Goal: Information Seeking & Learning: Check status

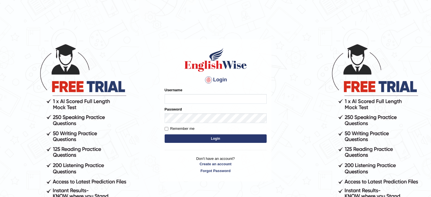
click at [189, 98] on input "Username" at bounding box center [216, 99] width 102 height 10
type input "devendra137"
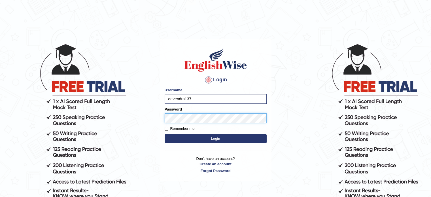
click at [165, 134] on button "Login" at bounding box center [216, 138] width 102 height 9
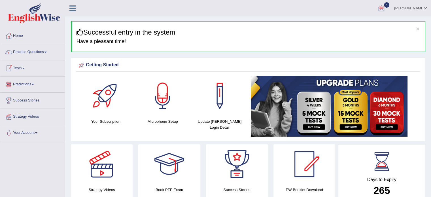
click at [24, 67] on link "Tests" at bounding box center [32, 67] width 65 height 14
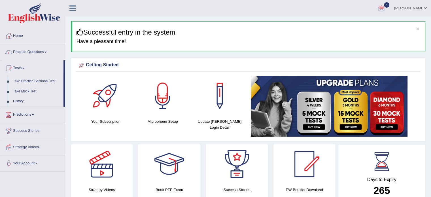
click at [16, 100] on link "History" at bounding box center [36, 101] width 53 height 10
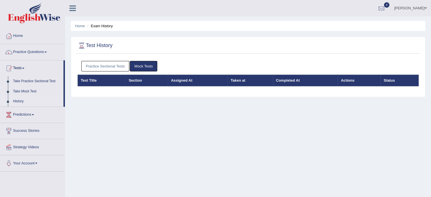
click at [117, 65] on link "Practice Sectional Tests" at bounding box center [105, 66] width 48 height 10
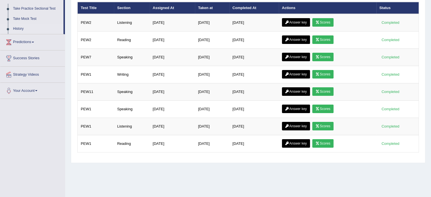
scroll to position [85, 0]
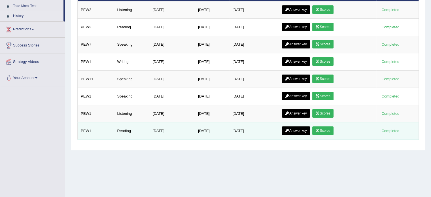
click at [390, 130] on div "Completed" at bounding box center [391, 131] width 22 height 6
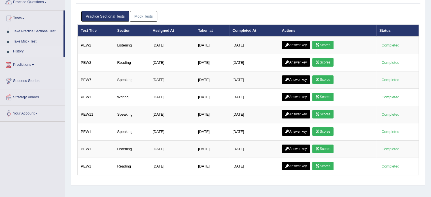
scroll to position [39, 0]
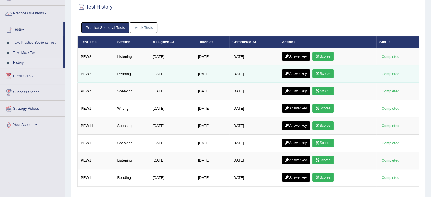
click at [326, 73] on link "Scores" at bounding box center [323, 74] width 21 height 9
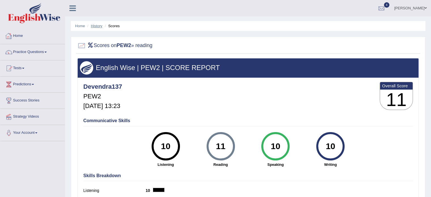
click at [96, 26] on link "History" at bounding box center [96, 26] width 11 height 4
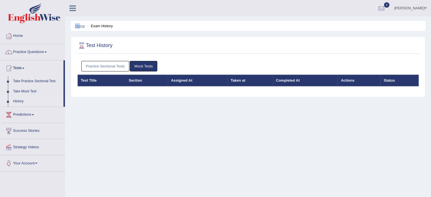
drag, startPoint x: 80, startPoint y: 23, endPoint x: 80, endPoint y: 27, distance: 4.5
click at [80, 27] on ul "Home Exam History" at bounding box center [248, 26] width 355 height 10
click at [80, 27] on link "Home" at bounding box center [80, 26] width 10 height 4
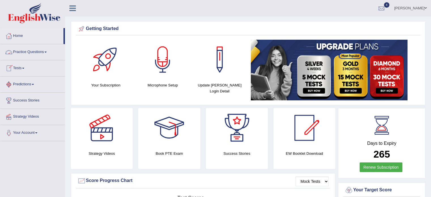
click at [16, 65] on link "Tests" at bounding box center [32, 67] width 65 height 14
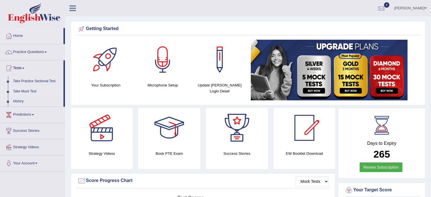
click at [27, 94] on link "Take Mock Test" at bounding box center [36, 92] width 53 height 10
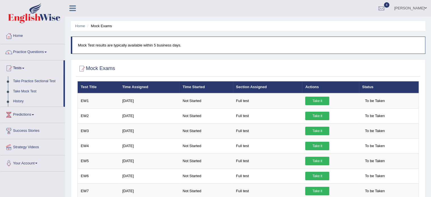
click at [27, 83] on link "Take Practice Sectional Test" at bounding box center [36, 81] width 53 height 10
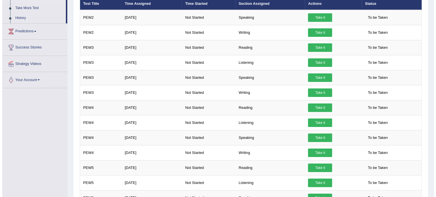
scroll to position [82, 0]
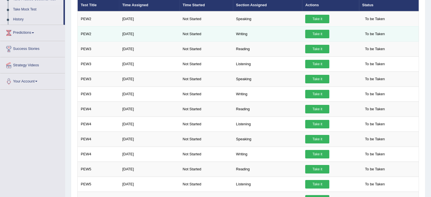
click at [317, 33] on link "Take it" at bounding box center [318, 34] width 24 height 9
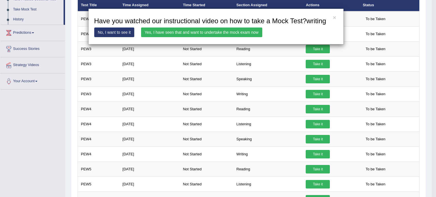
click at [185, 34] on link "Yes, I have seen that and want to undertake the mock exam now" at bounding box center [201, 33] width 121 height 10
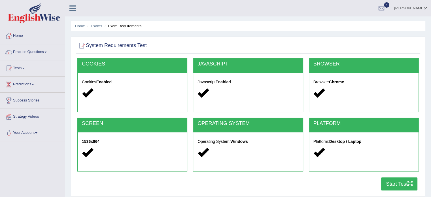
click at [390, 187] on button "Start Test" at bounding box center [400, 184] width 36 height 13
click at [98, 26] on link "Exams" at bounding box center [96, 26] width 11 height 4
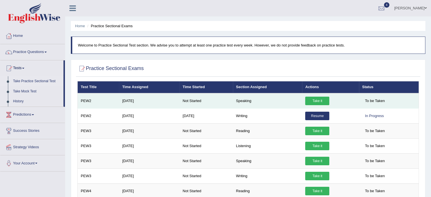
click at [318, 100] on link "Take it" at bounding box center [318, 101] width 24 height 9
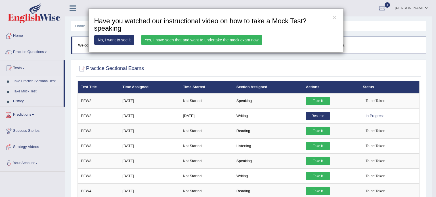
click at [172, 42] on link "Yes, I have seen that and want to undertake the mock exam now" at bounding box center [201, 40] width 121 height 10
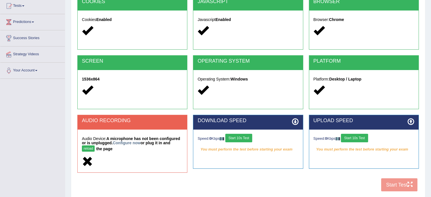
scroll to position [101, 0]
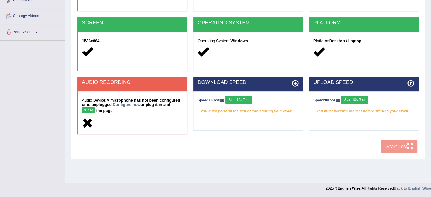
click at [399, 147] on div "COOKIES Cookies Enabled JAVASCRIPT Javascript Enabled BROWSER Browser: Chrome S…" at bounding box center [248, 56] width 345 height 199
click at [245, 101] on button "Start 10s Test" at bounding box center [239, 100] width 27 height 9
click at [353, 101] on button "Start 10s Test" at bounding box center [354, 100] width 27 height 9
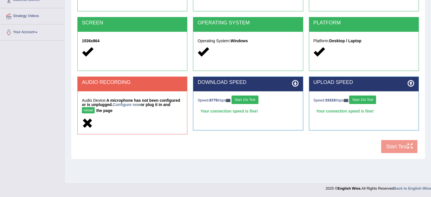
click at [93, 109] on button "reload" at bounding box center [88, 110] width 13 height 6
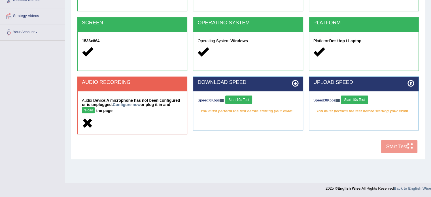
click at [278, 157] on div "System Requirements Test [GEOGRAPHIC_DATA] Cookies Enabled JAVASCRIPT Javascrip…" at bounding box center [248, 48] width 355 height 224
click at [87, 109] on button "reload" at bounding box center [88, 110] width 13 height 6
drag, startPoint x: 88, startPoint y: 114, endPoint x: 88, endPoint y: 109, distance: 4.5
click at [88, 109] on h5 "Audio Device: A microphone has not been configured or is unplugged. Configure n…" at bounding box center [132, 106] width 101 height 16
click at [88, 109] on button "reload" at bounding box center [88, 110] width 13 height 6
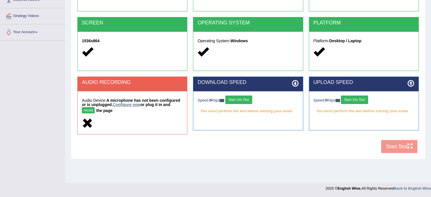
click at [129, 105] on link "Configure now" at bounding box center [127, 104] width 28 height 5
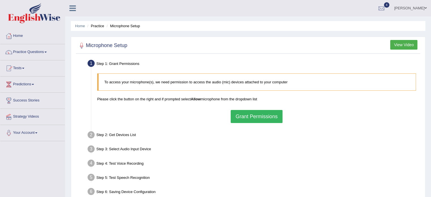
click at [257, 117] on button "Grant Permissions" at bounding box center [257, 116] width 52 height 13
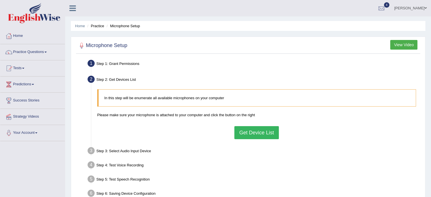
click at [255, 130] on button "Get Device List" at bounding box center [257, 132] width 44 height 13
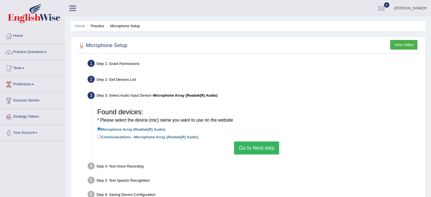
click at [260, 153] on button "Go to Next step" at bounding box center [256, 148] width 45 height 13
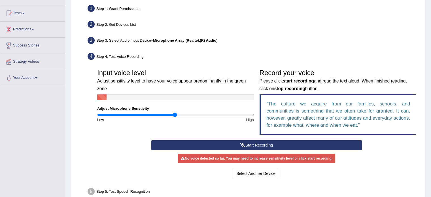
scroll to position [58, 0]
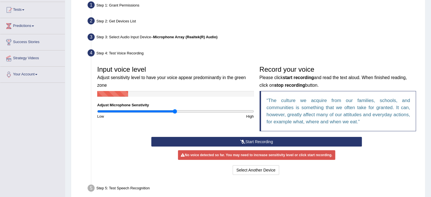
click at [296, 139] on button "Start Recording" at bounding box center [256, 142] width 211 height 10
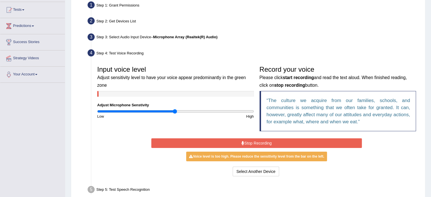
click at [296, 139] on button "Stop Recording" at bounding box center [256, 143] width 211 height 10
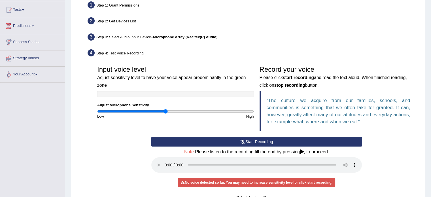
click at [166, 110] on input "range" at bounding box center [175, 111] width 157 height 5
click at [174, 111] on input "range" at bounding box center [175, 111] width 157 height 5
click at [179, 111] on input "range" at bounding box center [175, 111] width 157 height 5
click at [192, 111] on input "range" at bounding box center [175, 111] width 157 height 5
click at [175, 111] on input "range" at bounding box center [175, 111] width 157 height 5
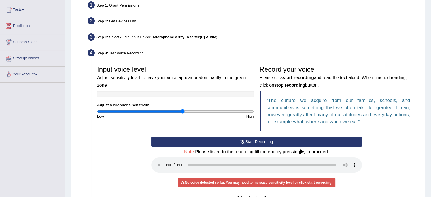
click at [183, 111] on input "range" at bounding box center [175, 111] width 157 height 5
drag, startPoint x: 431, startPoint y: 108, endPoint x: 419, endPoint y: 150, distance: 44.3
click at [419, 150] on div "Home Practice Microphone Setup You have already completed the setup earlier wit…" at bounding box center [248, 97] width 366 height 310
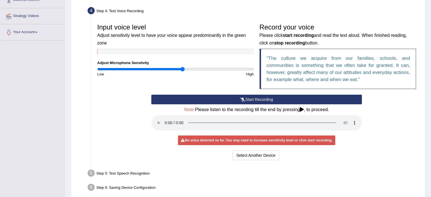
scroll to position [102, 0]
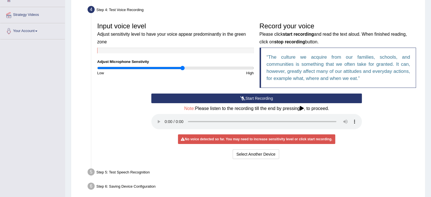
click at [339, 159] on div "Select Another Device Voice is ok. Go to Next step" at bounding box center [256, 154] width 211 height 11
click at [239, 96] on button "Start Recording" at bounding box center [256, 99] width 211 height 10
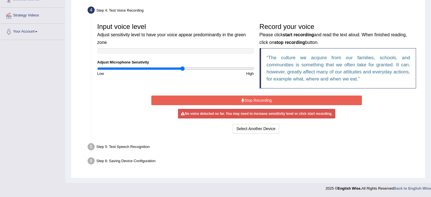
scroll to position [101, 0]
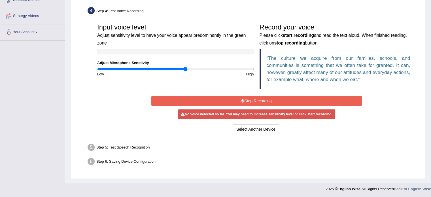
click at [185, 69] on input "range" at bounding box center [175, 69] width 157 height 5
click at [180, 70] on input "range" at bounding box center [175, 69] width 157 height 5
click at [240, 100] on button "Stop Recording" at bounding box center [256, 101] width 211 height 10
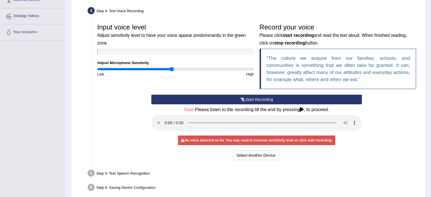
click at [172, 68] on input "range" at bounding box center [175, 69] width 157 height 5
click at [178, 70] on input "range" at bounding box center [175, 69] width 157 height 5
click at [167, 68] on input "range" at bounding box center [175, 69] width 157 height 5
type input "0.72"
click at [153, 68] on input "range" at bounding box center [175, 69] width 157 height 5
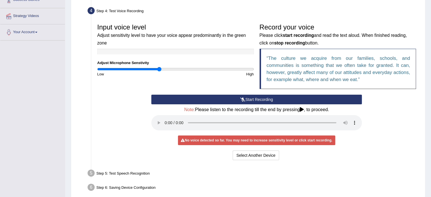
click at [159, 68] on input "range" at bounding box center [175, 69] width 157 height 5
click at [168, 68] on input "range" at bounding box center [175, 69] width 157 height 5
click at [172, 69] on input "range" at bounding box center [175, 69] width 157 height 5
click at [176, 68] on input "range" at bounding box center [175, 69] width 157 height 5
click at [183, 68] on input "range" at bounding box center [175, 69] width 157 height 5
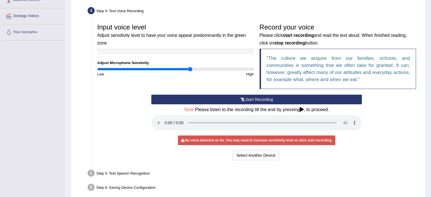
click at [191, 68] on input "range" at bounding box center [175, 69] width 157 height 5
click at [203, 69] on input "range" at bounding box center [175, 69] width 157 height 5
click at [207, 69] on input "range" at bounding box center [175, 69] width 157 height 5
click at [193, 68] on input "range" at bounding box center [175, 69] width 157 height 5
click at [176, 69] on input "range" at bounding box center [175, 69] width 157 height 5
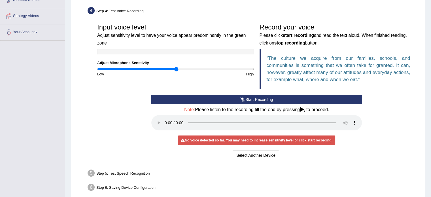
click at [235, 96] on button "Start Recording" at bounding box center [256, 100] width 211 height 10
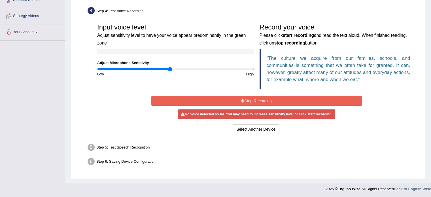
click at [170, 70] on input "range" at bounding box center [175, 69] width 157 height 5
click at [175, 70] on input "range" at bounding box center [175, 69] width 157 height 5
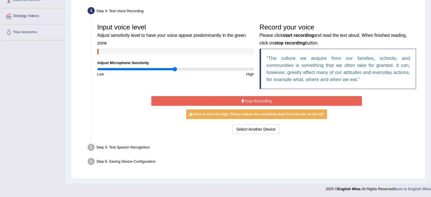
click at [264, 103] on button "Stop Recording" at bounding box center [256, 101] width 211 height 10
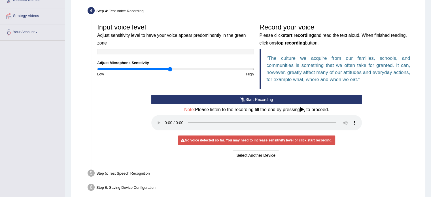
click at [170, 70] on input "range" at bounding box center [175, 69] width 157 height 5
click at [172, 69] on input "range" at bounding box center [175, 69] width 157 height 5
click at [173, 69] on input "range" at bounding box center [175, 69] width 157 height 5
click at [174, 69] on input "range" at bounding box center [175, 69] width 157 height 5
click at [251, 101] on button "Start Recording" at bounding box center [256, 100] width 211 height 10
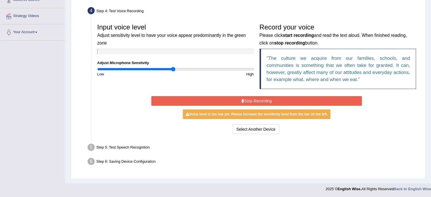
click at [259, 100] on button "Stop Recording" at bounding box center [256, 101] width 211 height 10
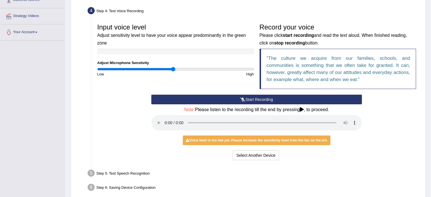
click at [259, 100] on button "Start Recording" at bounding box center [256, 100] width 211 height 10
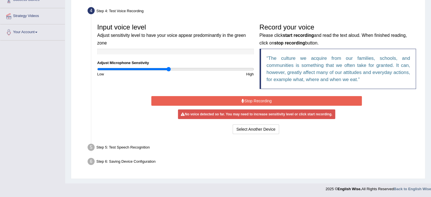
click at [169, 69] on input "range" at bounding box center [175, 69] width 157 height 5
click at [250, 95] on div "Start Recording Stop Recording Note: Please listen to the recording till the en…" at bounding box center [257, 115] width 216 height 41
click at [249, 99] on button "Stop Recording" at bounding box center [256, 101] width 211 height 10
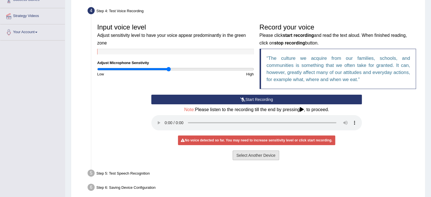
click at [260, 159] on button "Select Another Device" at bounding box center [256, 156] width 47 height 10
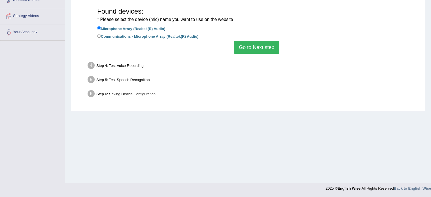
click at [136, 68] on div "Step 4: Test Voice Recording" at bounding box center [254, 66] width 338 height 12
click at [262, 49] on button "Go to Next step" at bounding box center [256, 47] width 45 height 13
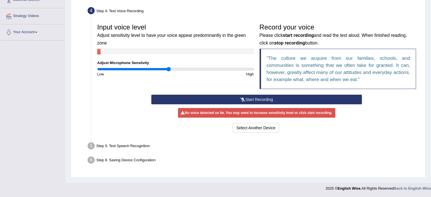
click at [210, 101] on button "Start Recording" at bounding box center [256, 100] width 211 height 10
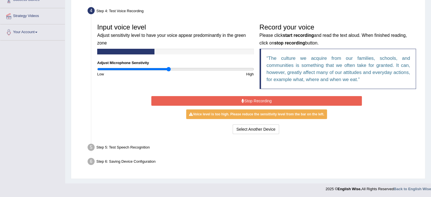
click at [210, 101] on button "Stop Recording" at bounding box center [256, 101] width 211 height 10
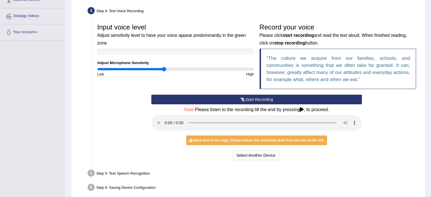
click at [164, 68] on input "range" at bounding box center [175, 69] width 157 height 5
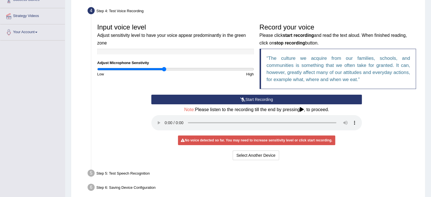
click at [260, 96] on button "Start Recording" at bounding box center [256, 100] width 211 height 10
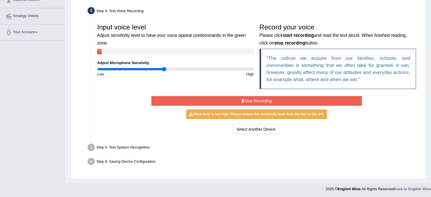
click at [260, 97] on button "Stop Recording" at bounding box center [256, 101] width 211 height 10
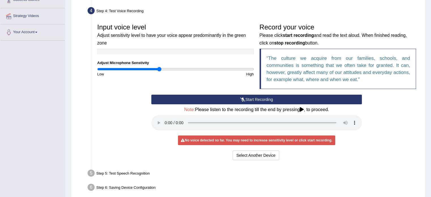
click at [160, 68] on input "range" at bounding box center [175, 69] width 157 height 5
click at [248, 99] on button "Start Recording" at bounding box center [256, 100] width 211 height 10
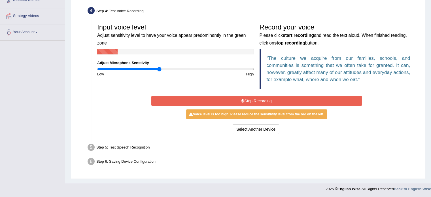
click at [248, 99] on button "Stop Recording" at bounding box center [256, 101] width 211 height 10
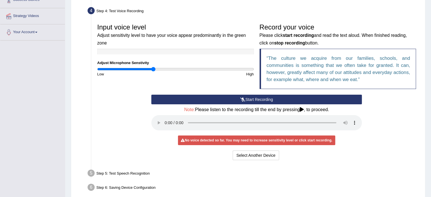
type input "0.72"
click at [154, 69] on input "range" at bounding box center [175, 69] width 157 height 5
click at [245, 101] on button "Start Recording" at bounding box center [256, 100] width 211 height 10
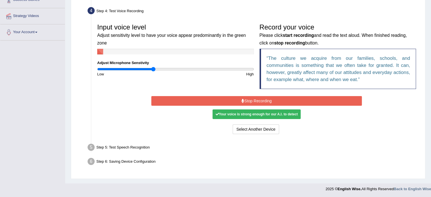
click at [247, 104] on button "Stop Recording" at bounding box center [256, 101] width 211 height 10
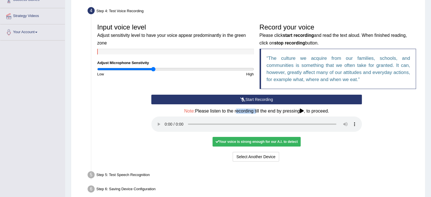
click at [247, 104] on div "Start Recording Stop Recording Note: Please listen to the recording till the en…" at bounding box center [257, 129] width 216 height 68
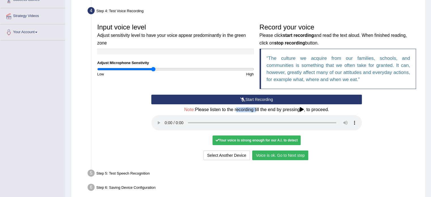
click at [264, 159] on button "Voice is ok. Go to Next step" at bounding box center [280, 156] width 56 height 10
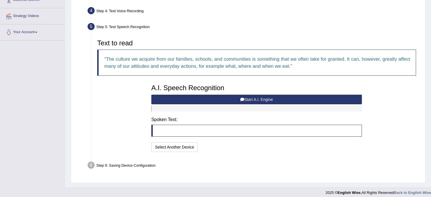
click at [223, 95] on button "Start A.I. Engine" at bounding box center [256, 100] width 211 height 10
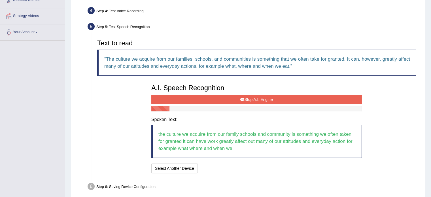
click at [223, 95] on button "Stop A.I. Engine" at bounding box center [256, 100] width 211 height 10
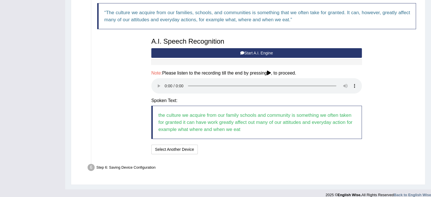
scroll to position [153, 0]
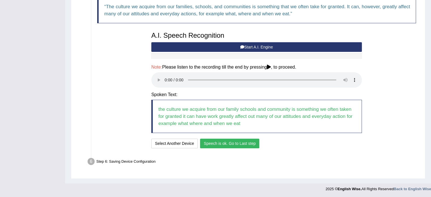
click at [229, 143] on button "Speech is ok. Go to Last step" at bounding box center [229, 144] width 59 height 10
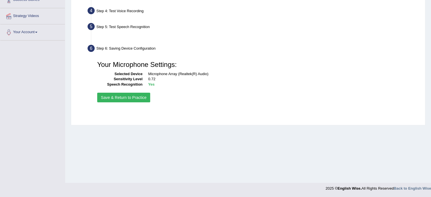
scroll to position [101, 0]
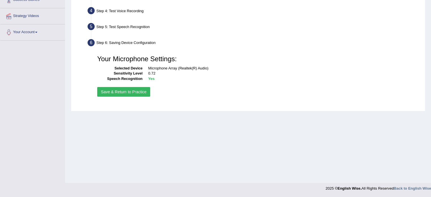
click at [132, 87] on button "Save & Return to Practice" at bounding box center [123, 92] width 53 height 10
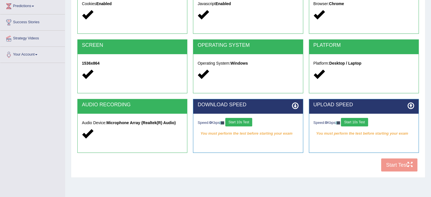
scroll to position [92, 0]
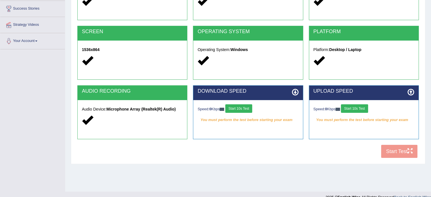
click at [252, 109] on button "Start 10s Test" at bounding box center [239, 108] width 27 height 9
click at [352, 110] on button "Start 10s Test" at bounding box center [354, 108] width 27 height 9
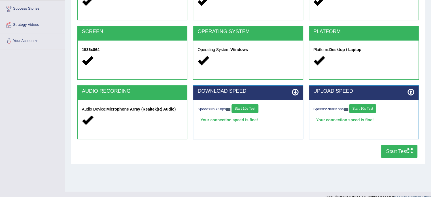
click at [394, 152] on button "Start Test" at bounding box center [400, 151] width 36 height 13
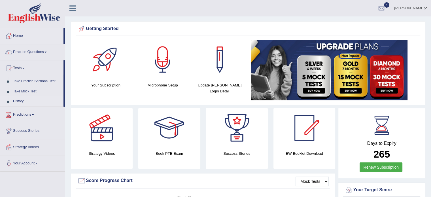
click at [19, 101] on link "History" at bounding box center [36, 101] width 53 height 10
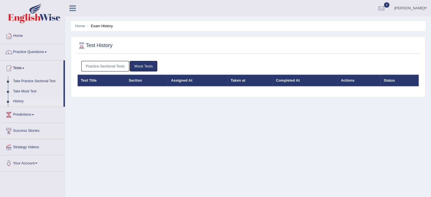
click at [122, 66] on link "Practice Sectional Tests" at bounding box center [105, 66] width 48 height 10
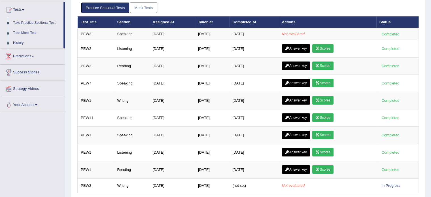
scroll to position [101, 0]
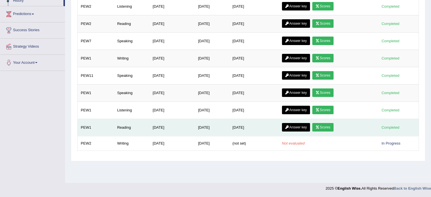
click at [327, 126] on link "Scores" at bounding box center [323, 127] width 21 height 9
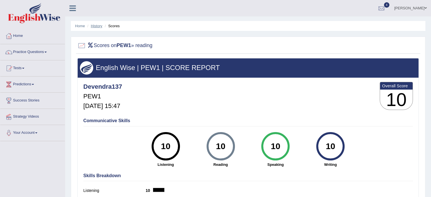
click at [97, 27] on link "History" at bounding box center [96, 26] width 11 height 4
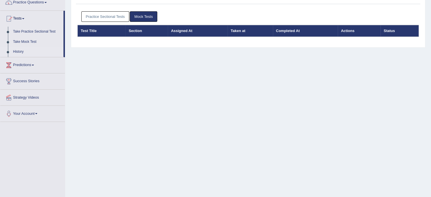
scroll to position [55, 0]
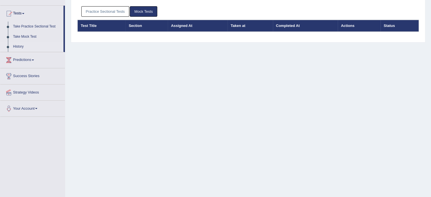
click at [116, 4] on div "Practice Sectional Tests Mock Tests" at bounding box center [248, 11] width 342 height 16
click at [108, 13] on link "Practice Sectional Tests" at bounding box center [105, 11] width 48 height 10
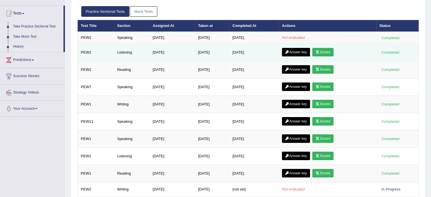
click at [331, 53] on link "Scores" at bounding box center [323, 52] width 21 height 9
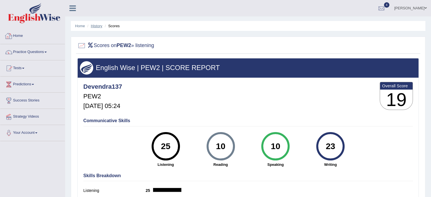
click at [93, 26] on link "History" at bounding box center [96, 26] width 11 height 4
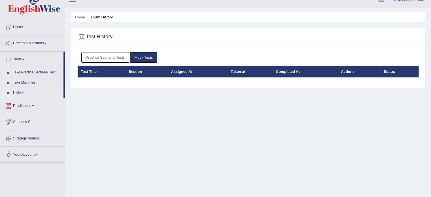
scroll to position [7, 0]
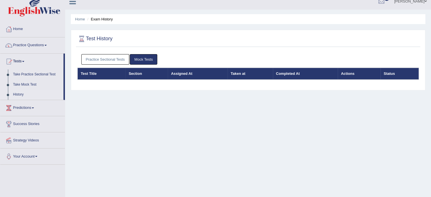
click at [111, 57] on link "Practice Sectional Tests" at bounding box center [105, 59] width 48 height 10
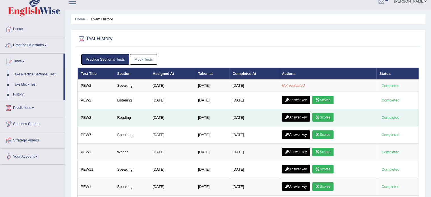
click at [330, 119] on link "Scores" at bounding box center [323, 117] width 21 height 9
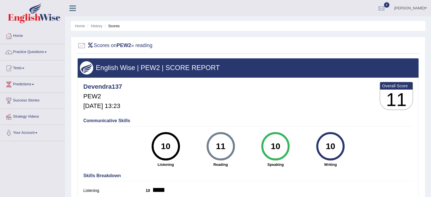
click at [422, 165] on div "Scores on PEW2 » reading English Wise | PEW2 | SCORE REPORT Devendra137 PEW2 Ju…" at bounding box center [248, 136] width 355 height 199
click at [102, 26] on link "History" at bounding box center [96, 26] width 11 height 4
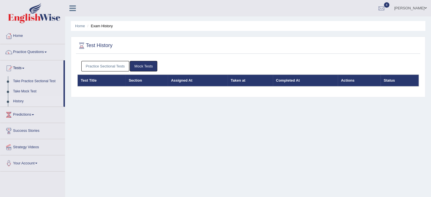
click at [96, 70] on link "Practice Sectional Tests" at bounding box center [105, 66] width 48 height 10
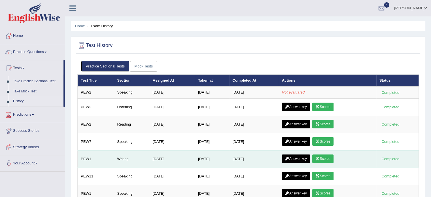
click at [324, 155] on link "Scores" at bounding box center [323, 159] width 21 height 9
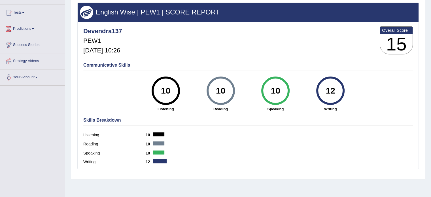
scroll to position [101, 0]
